Goal: Task Accomplishment & Management: Use online tool/utility

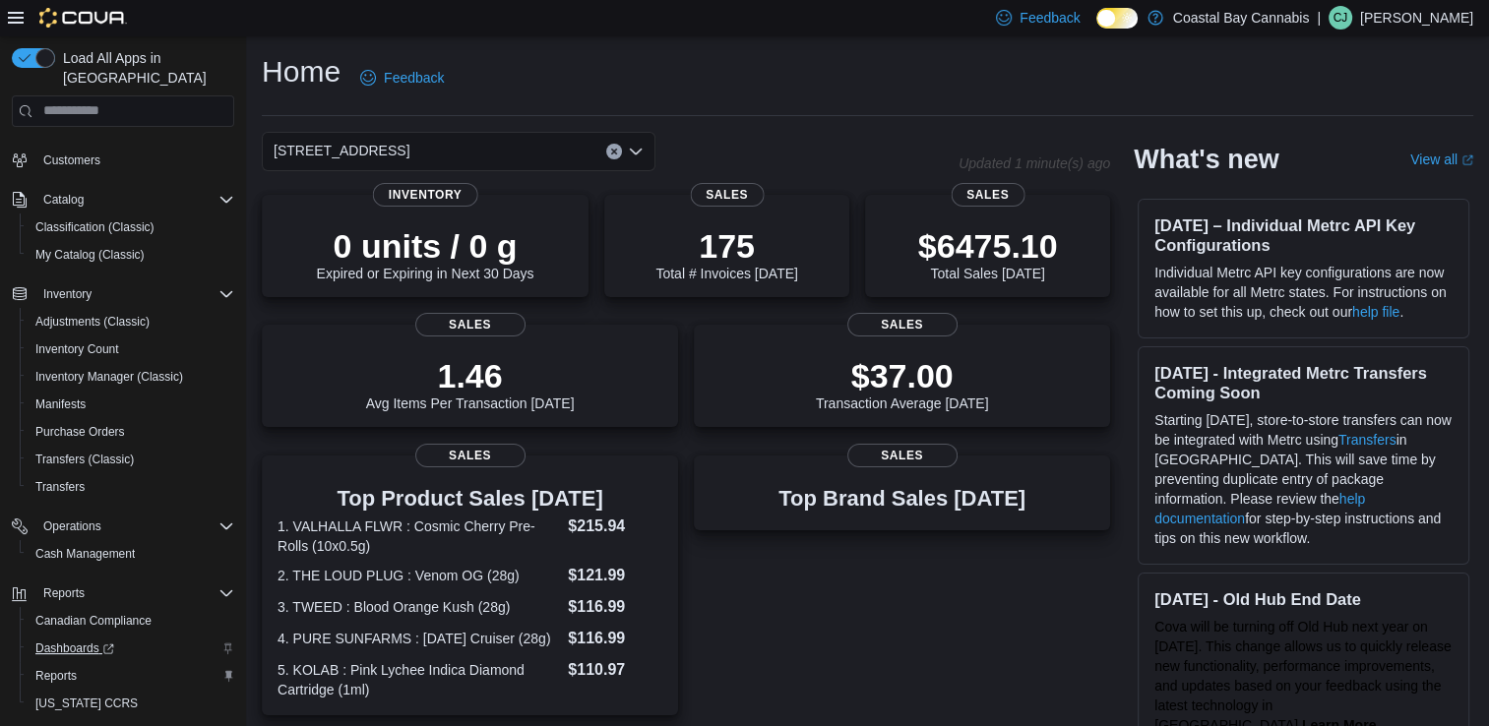
scroll to position [187, 0]
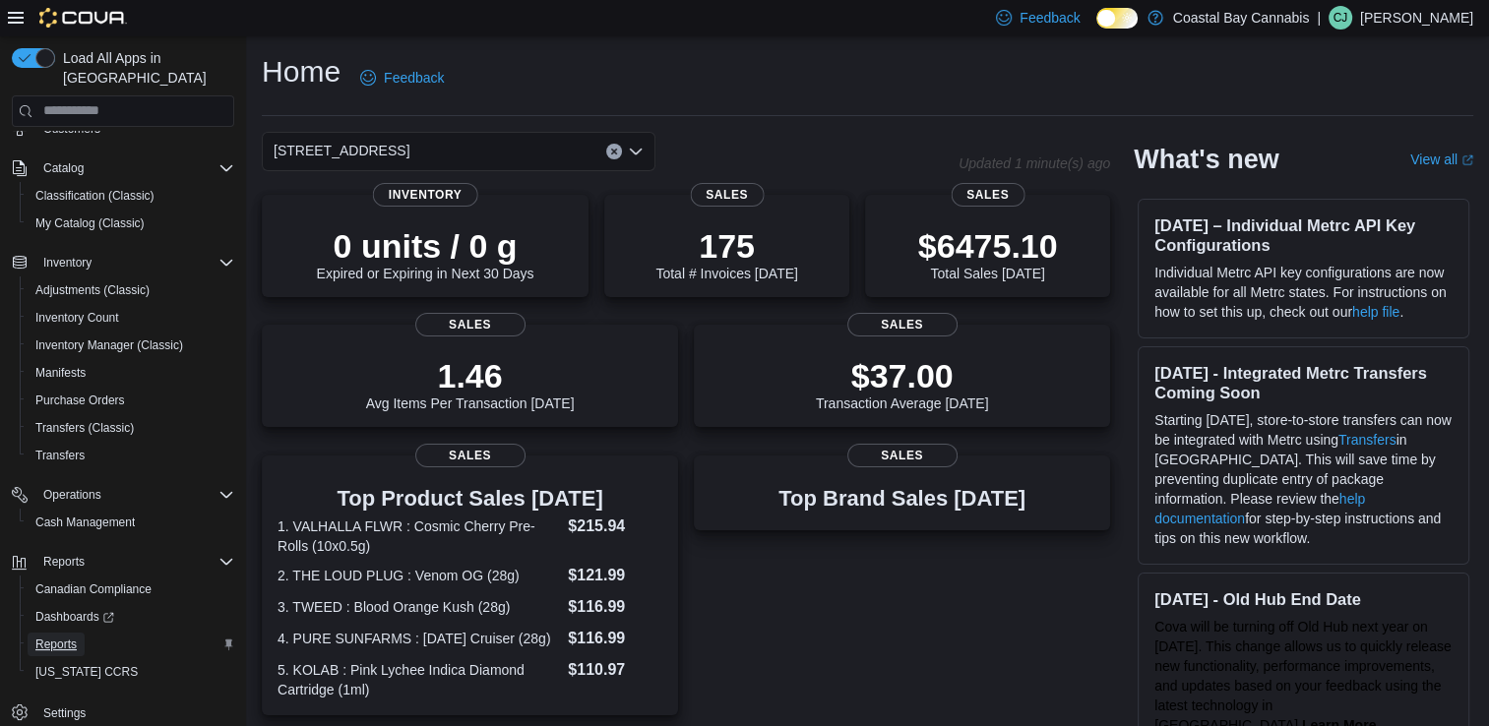
click at [41, 637] on span "Reports" at bounding box center [55, 645] width 41 height 16
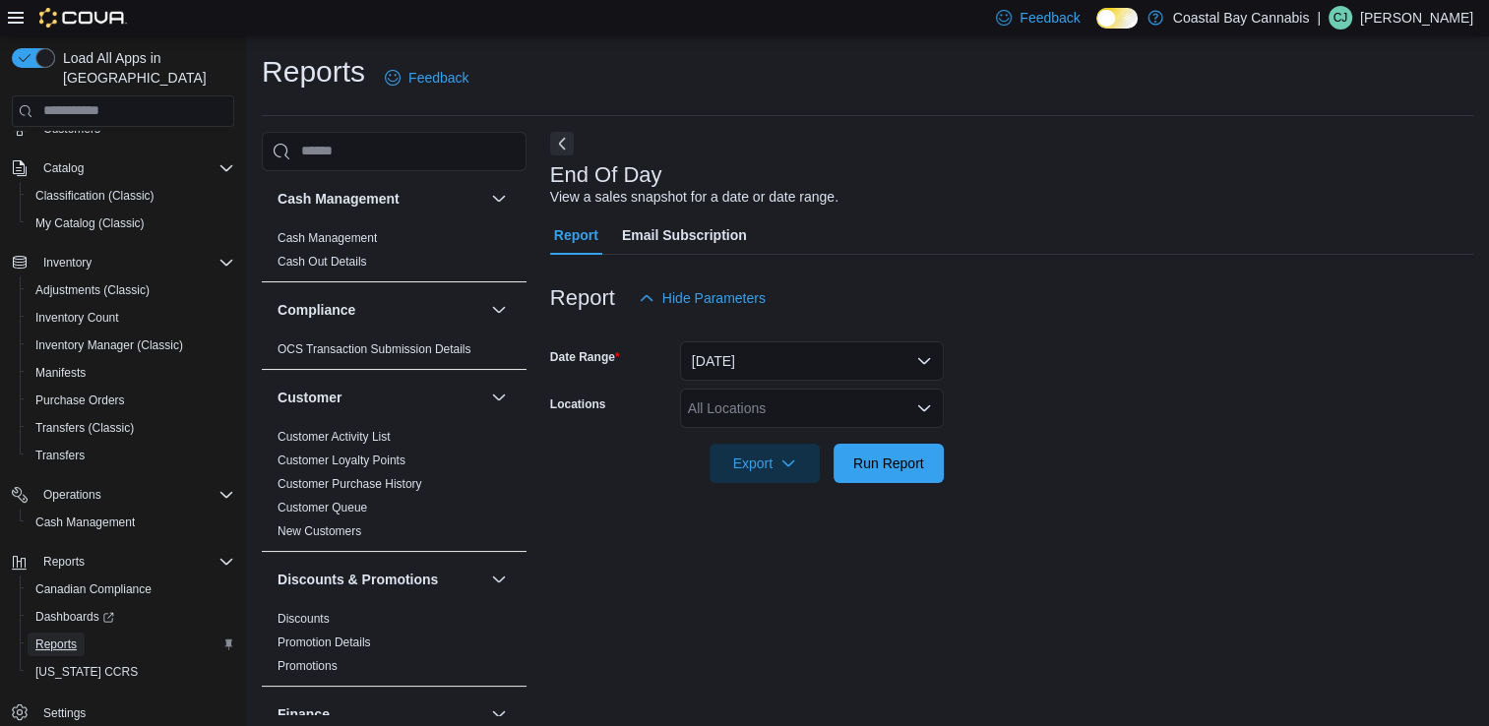
scroll to position [5, 0]
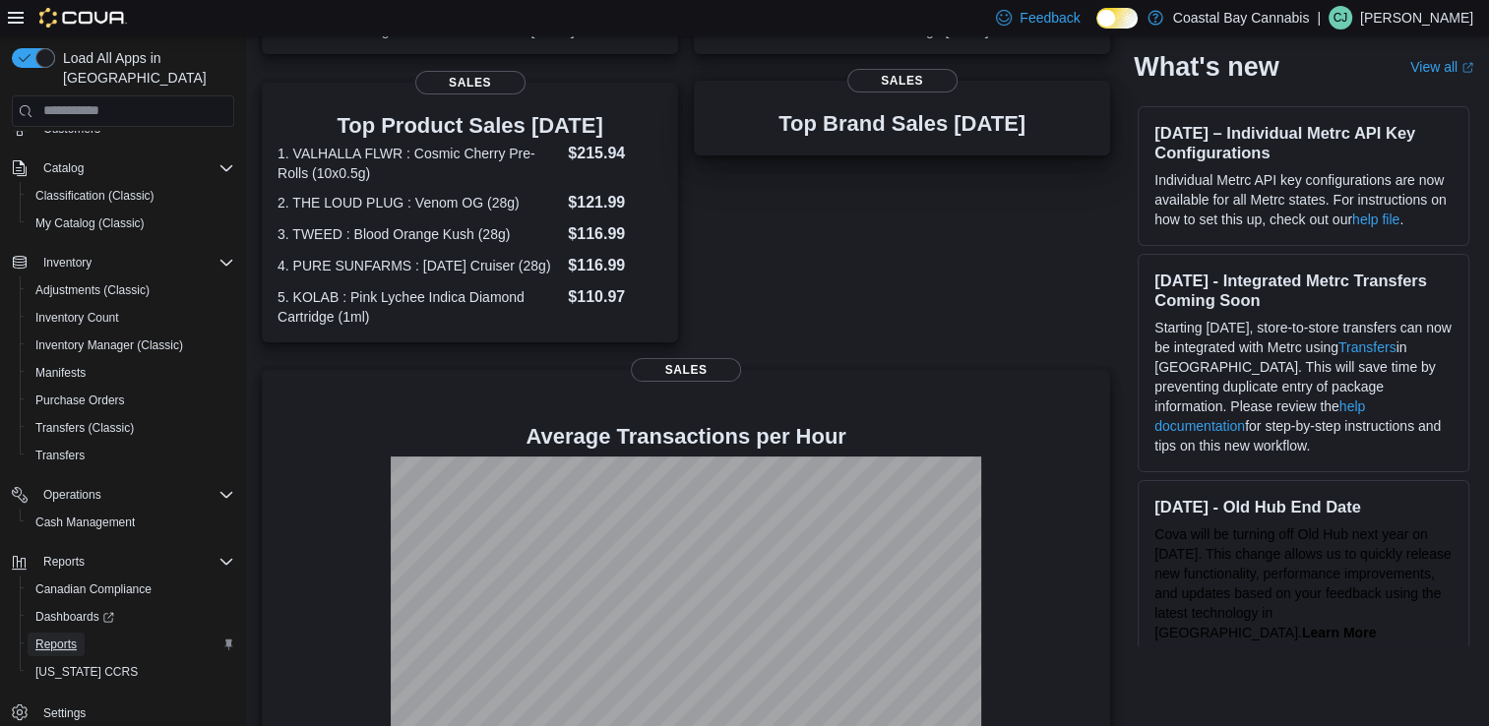
scroll to position [437, 0]
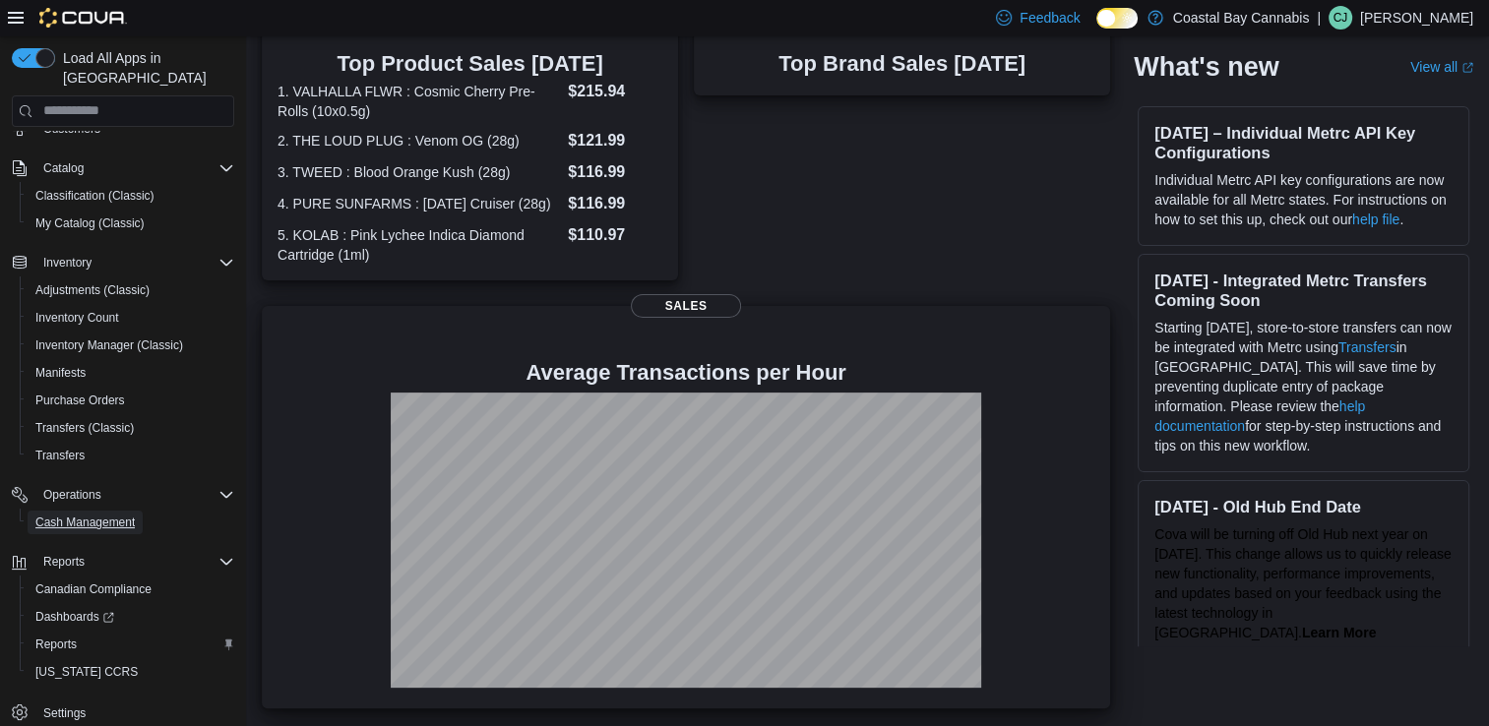
drag, startPoint x: 65, startPoint y: 511, endPoint x: 282, endPoint y: 510, distance: 217.5
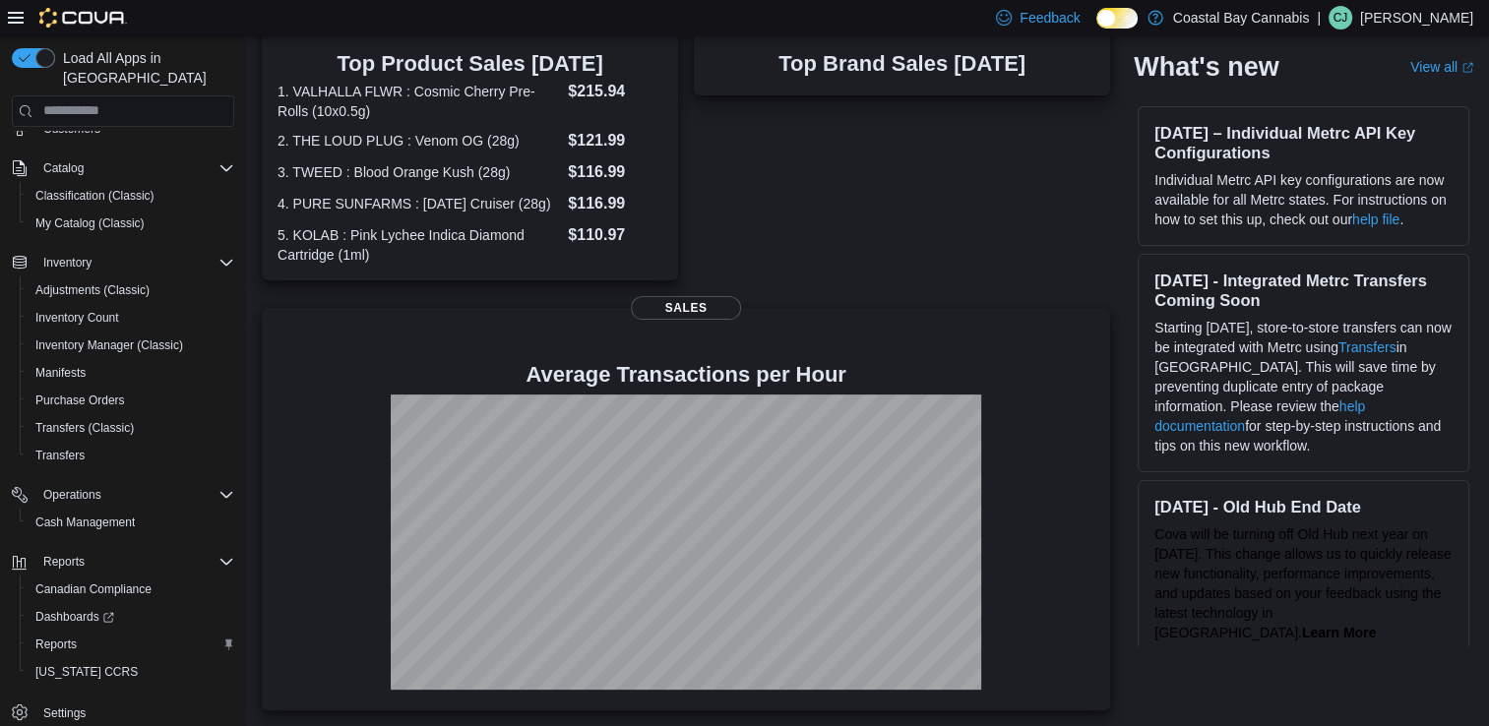
drag, startPoint x: 282, startPoint y: 510, endPoint x: 859, endPoint y: 221, distance: 644.6
click at [859, 221] on div "Top Brand Sales [DATE] Sales" at bounding box center [902, 153] width 416 height 265
click at [43, 637] on span "Reports" at bounding box center [55, 645] width 41 height 16
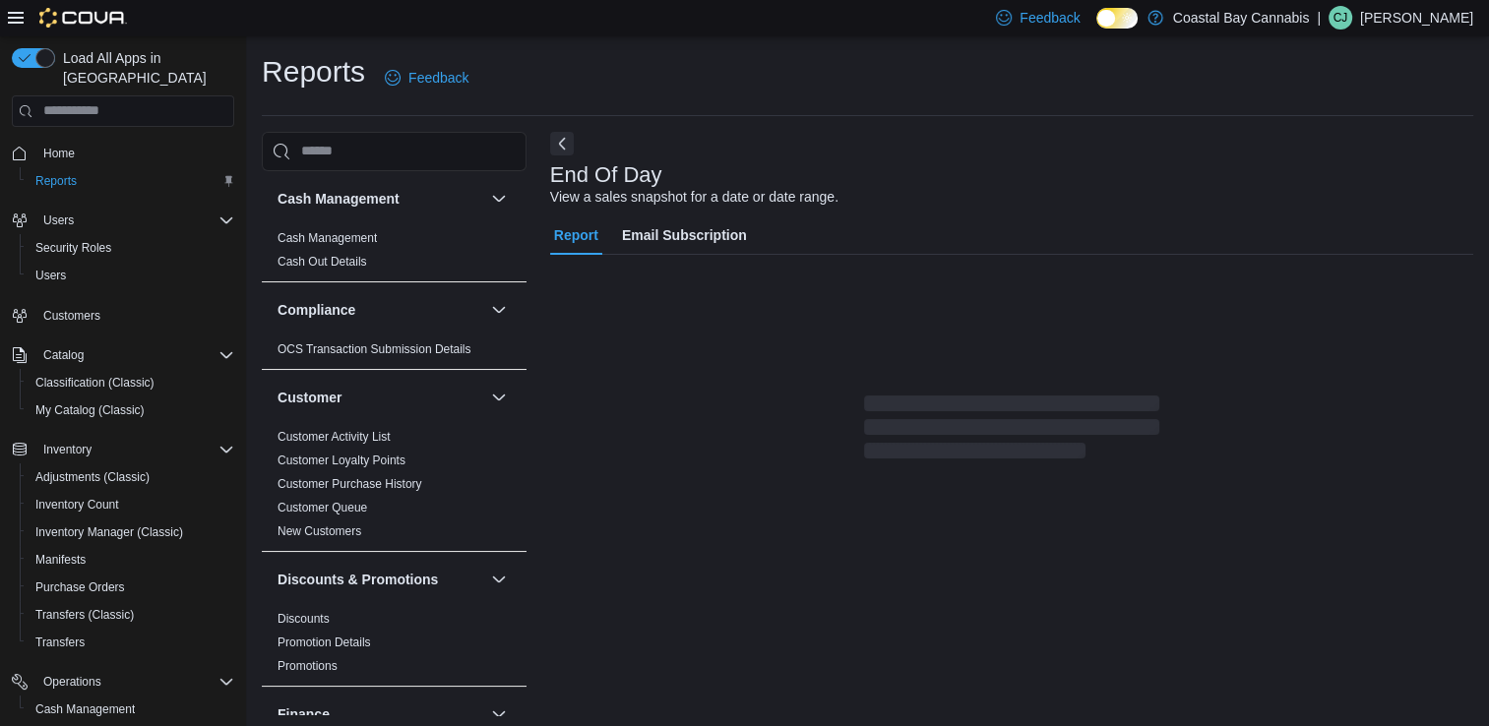
scroll to position [5, 0]
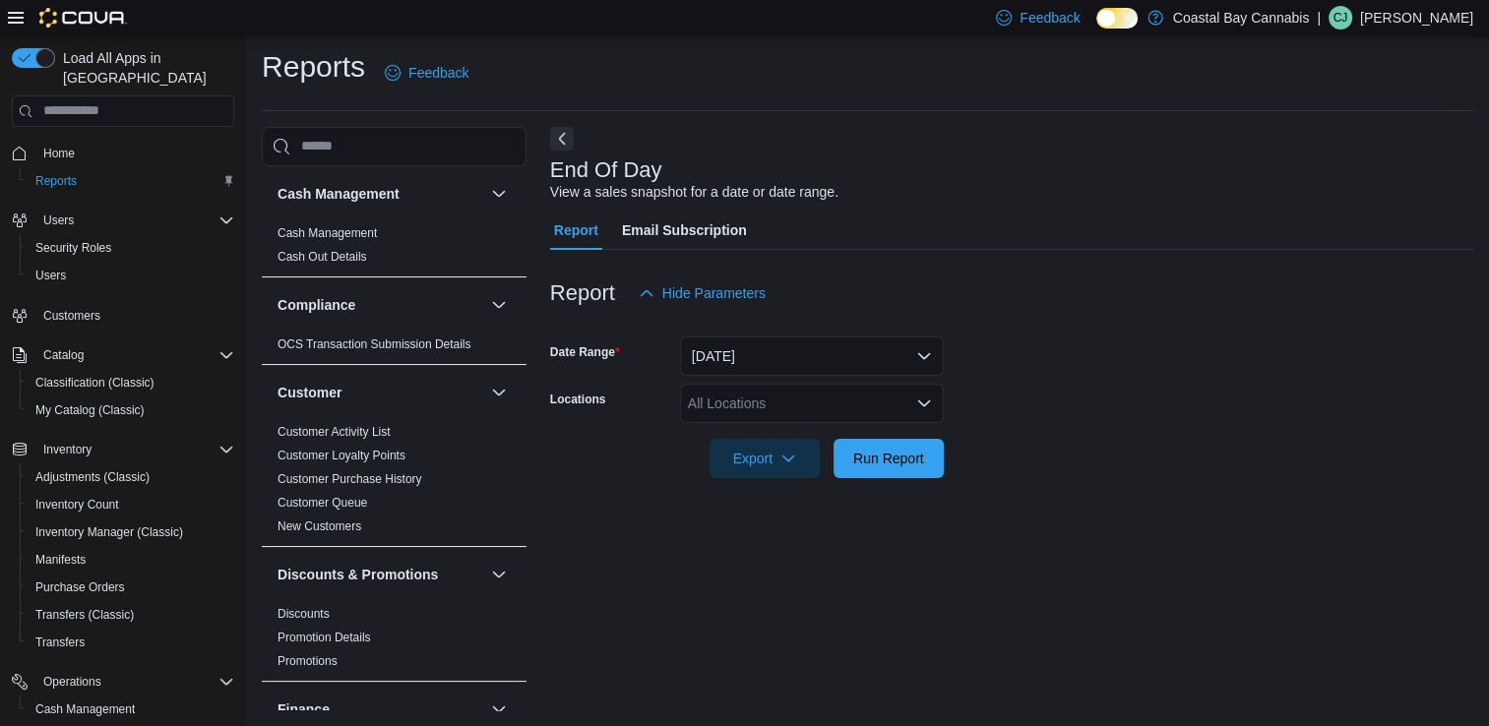
click at [945, 413] on form "Date Range Today Locations All Locations Export Run Report" at bounding box center [1011, 395] width 923 height 165
click at [926, 409] on icon "Open list of options" at bounding box center [924, 404] width 16 height 16
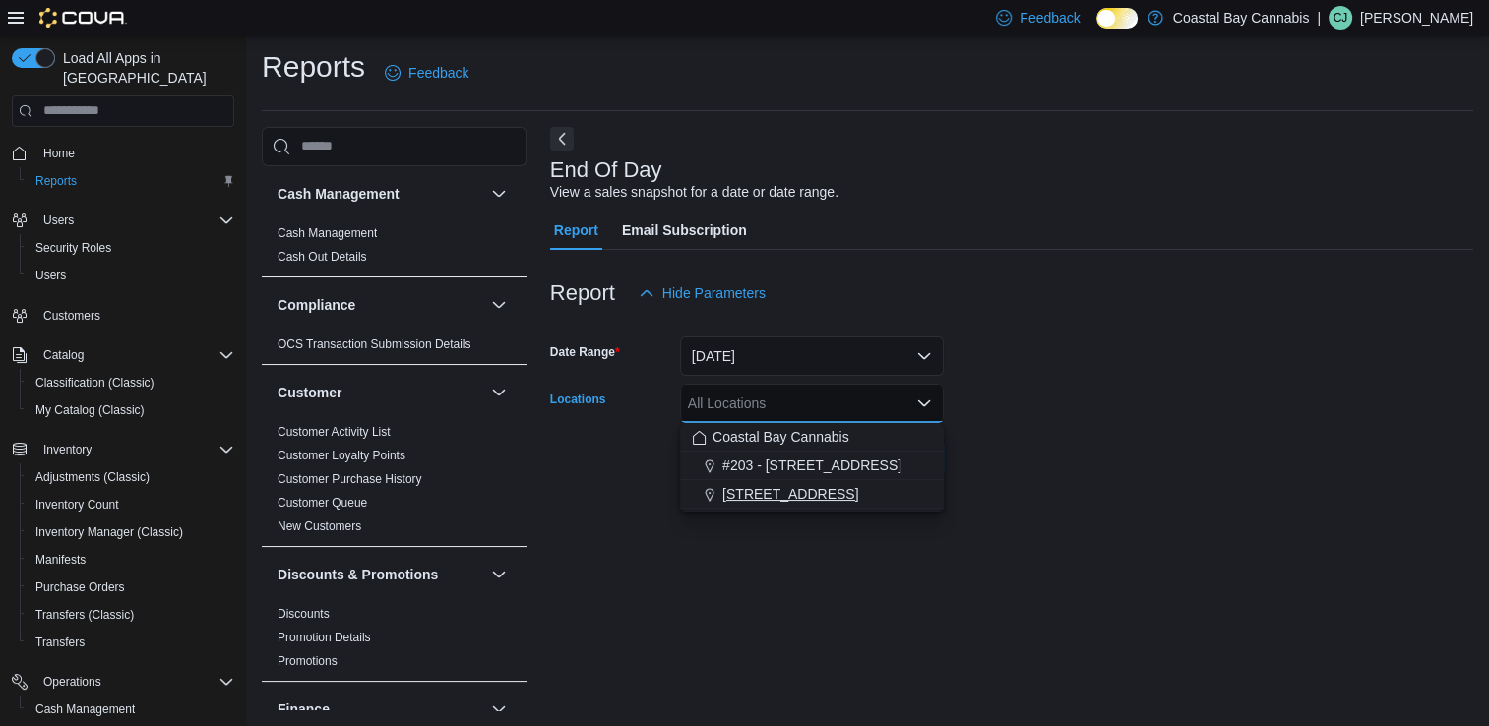
click at [828, 497] on span "[STREET_ADDRESS]" at bounding box center [790, 494] width 136 height 20
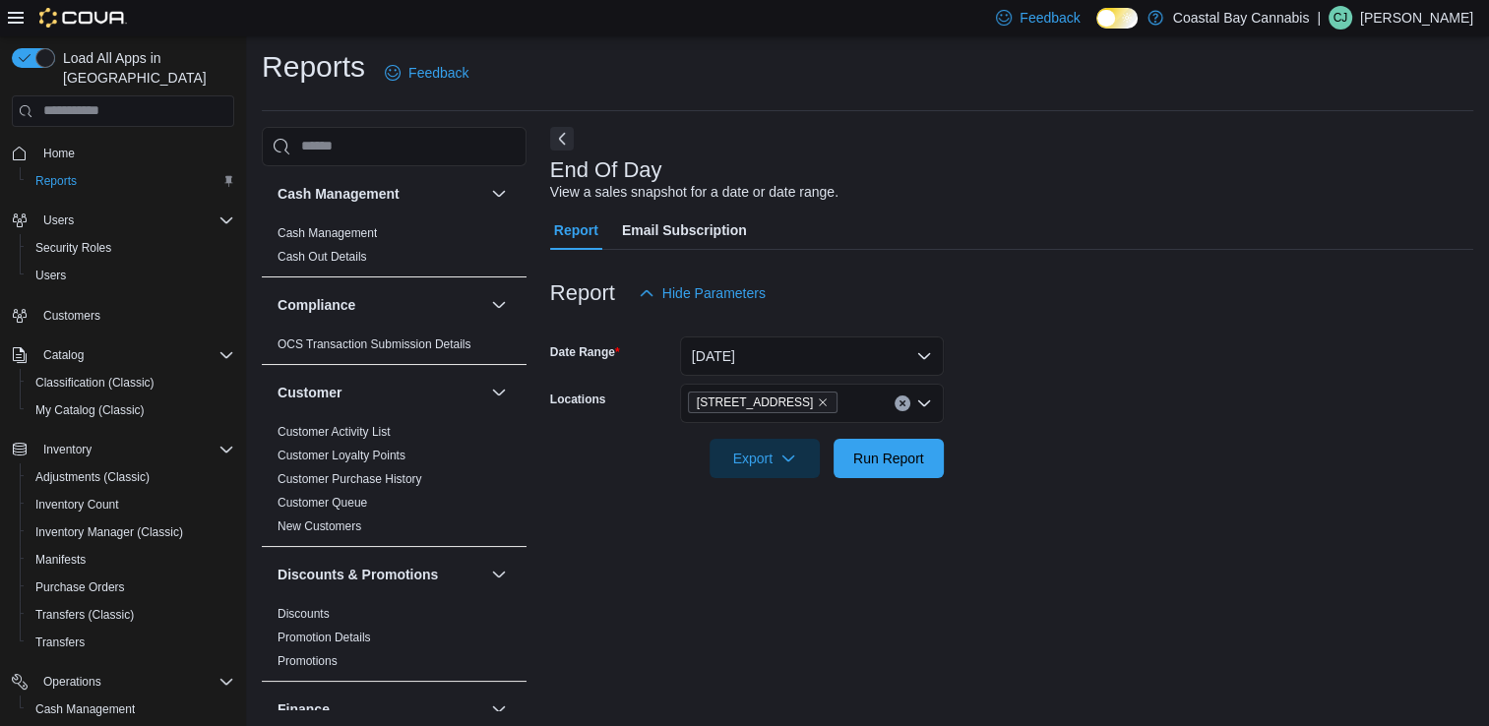
click at [839, 568] on div "End Of Day View a sales snapshot for a date or date range. Report Email Subscri…" at bounding box center [1011, 419] width 923 height 584
click at [746, 460] on span "Export" at bounding box center [764, 457] width 87 height 39
click at [787, 549] on button "Export to Pdf" at bounding box center [767, 537] width 112 height 39
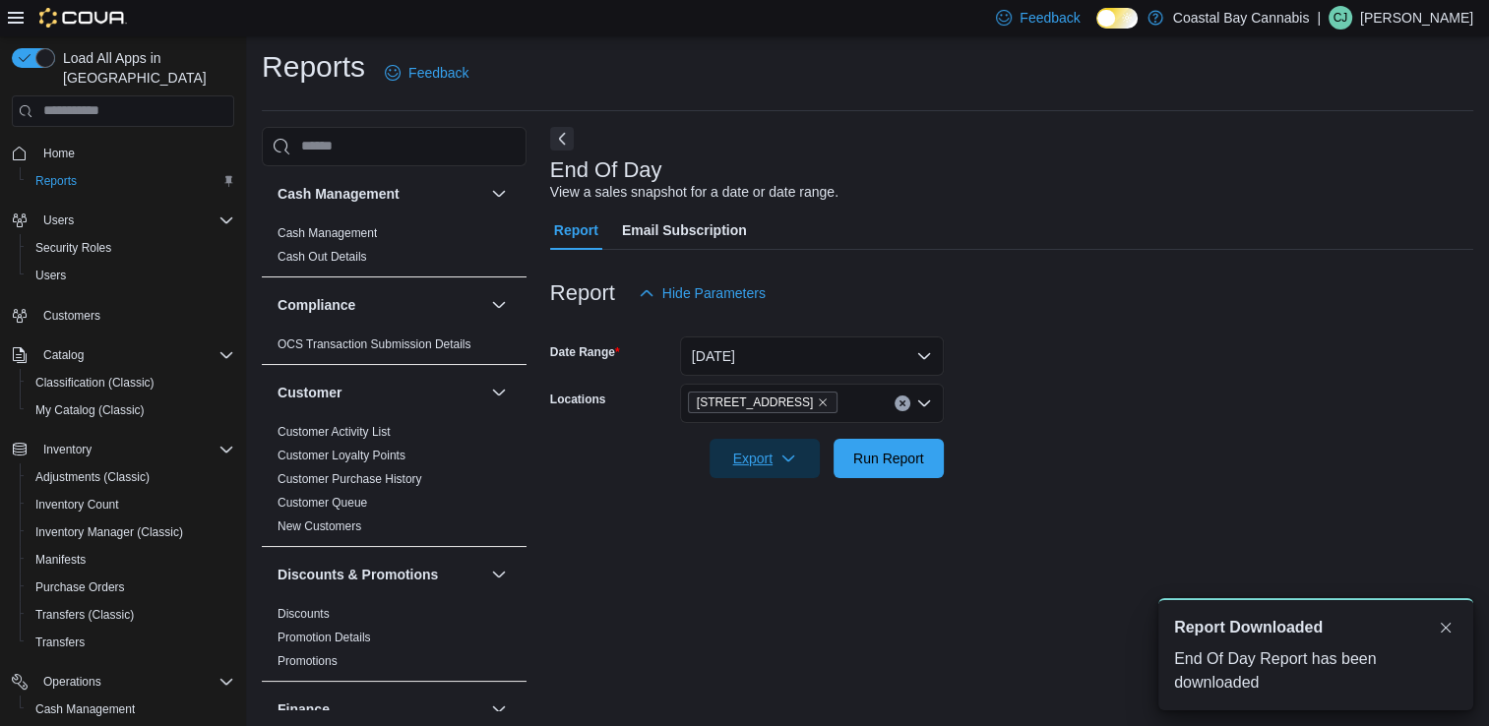
scroll to position [0, 0]
